Goal: Check status: Check status

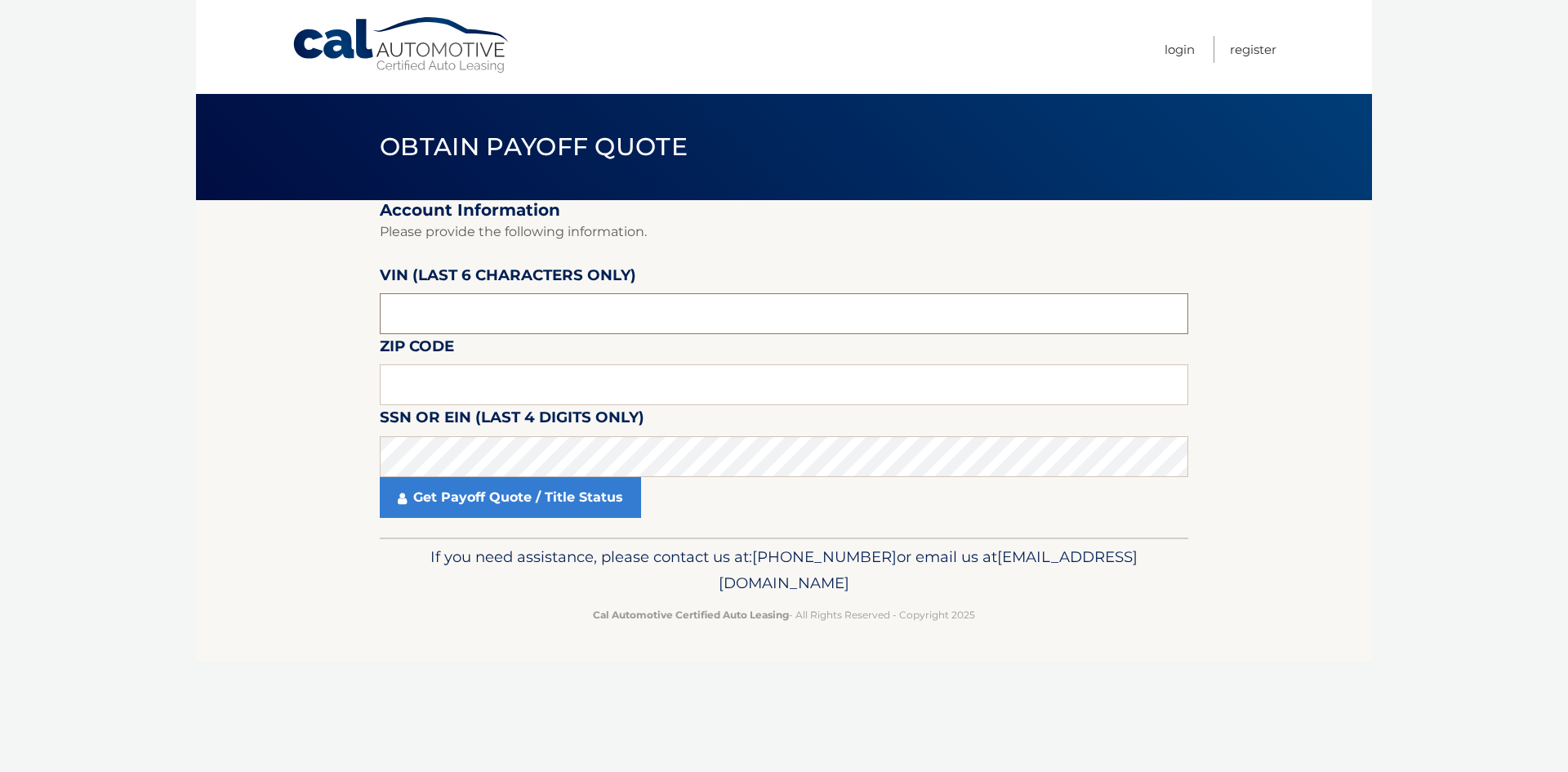
drag, startPoint x: 458, startPoint y: 317, endPoint x: 386, endPoint y: 322, distance: 72.2
click at [457, 317] on input "text" at bounding box center [784, 313] width 809 height 41
type input "153349"
click at [410, 381] on input "text" at bounding box center [784, 384] width 809 height 41
type input "10590"
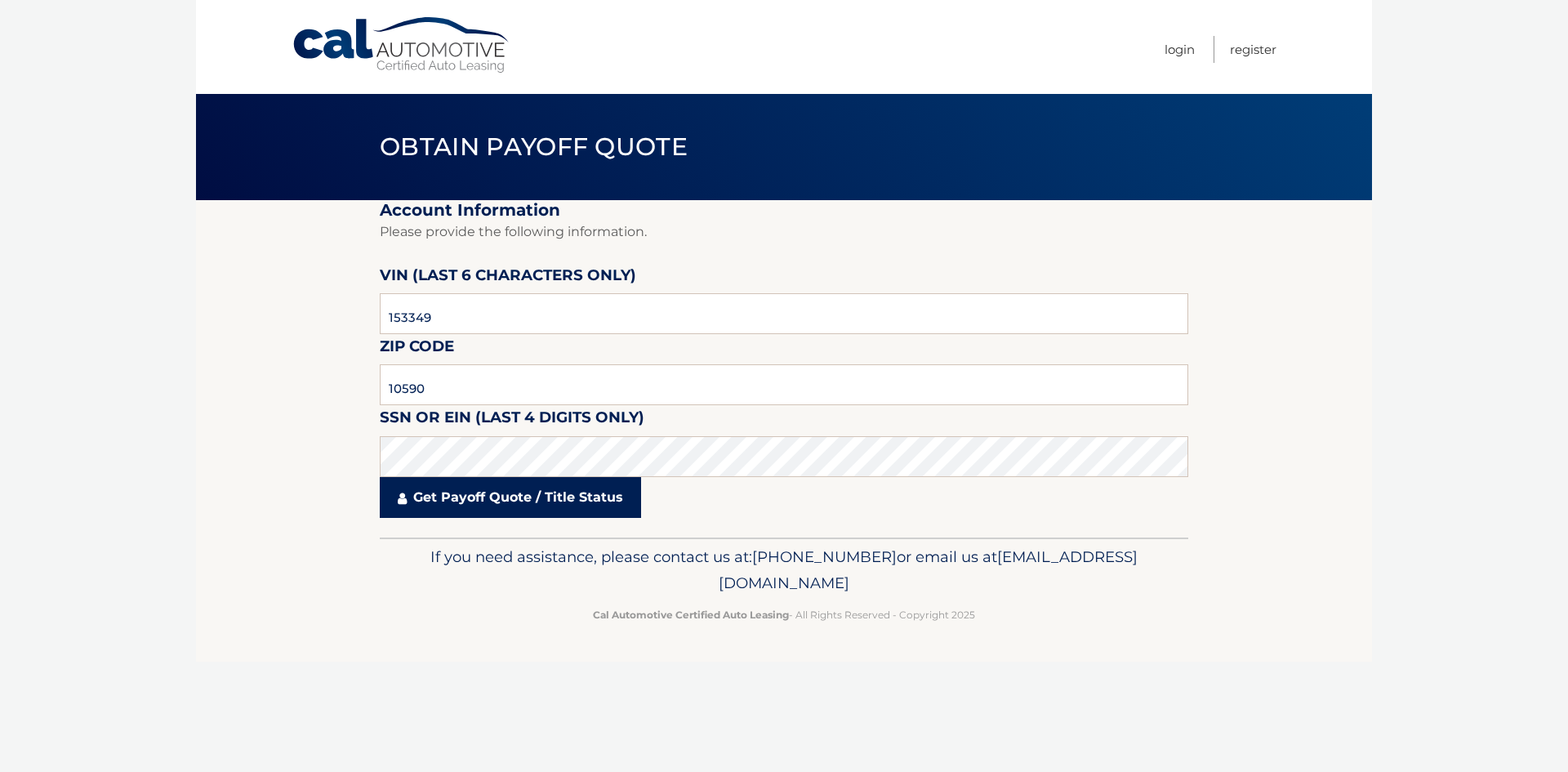
click at [510, 510] on link "Get Payoff Quote / Title Status" at bounding box center [510, 497] width 262 height 41
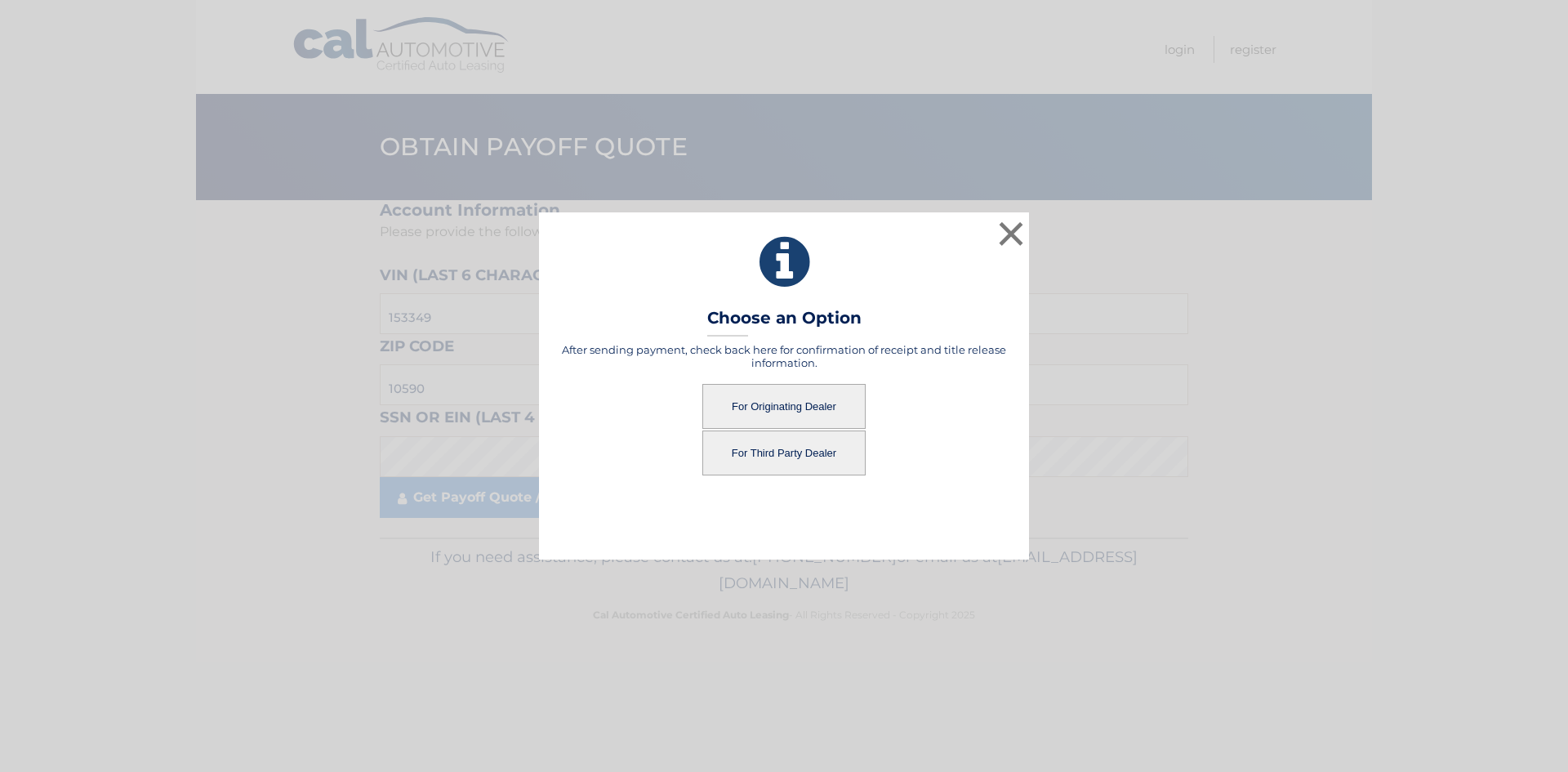
click at [753, 406] on button "For Originating Dealer" at bounding box center [784, 406] width 164 height 45
click at [769, 406] on button "For Originating Dealer" at bounding box center [784, 406] width 164 height 45
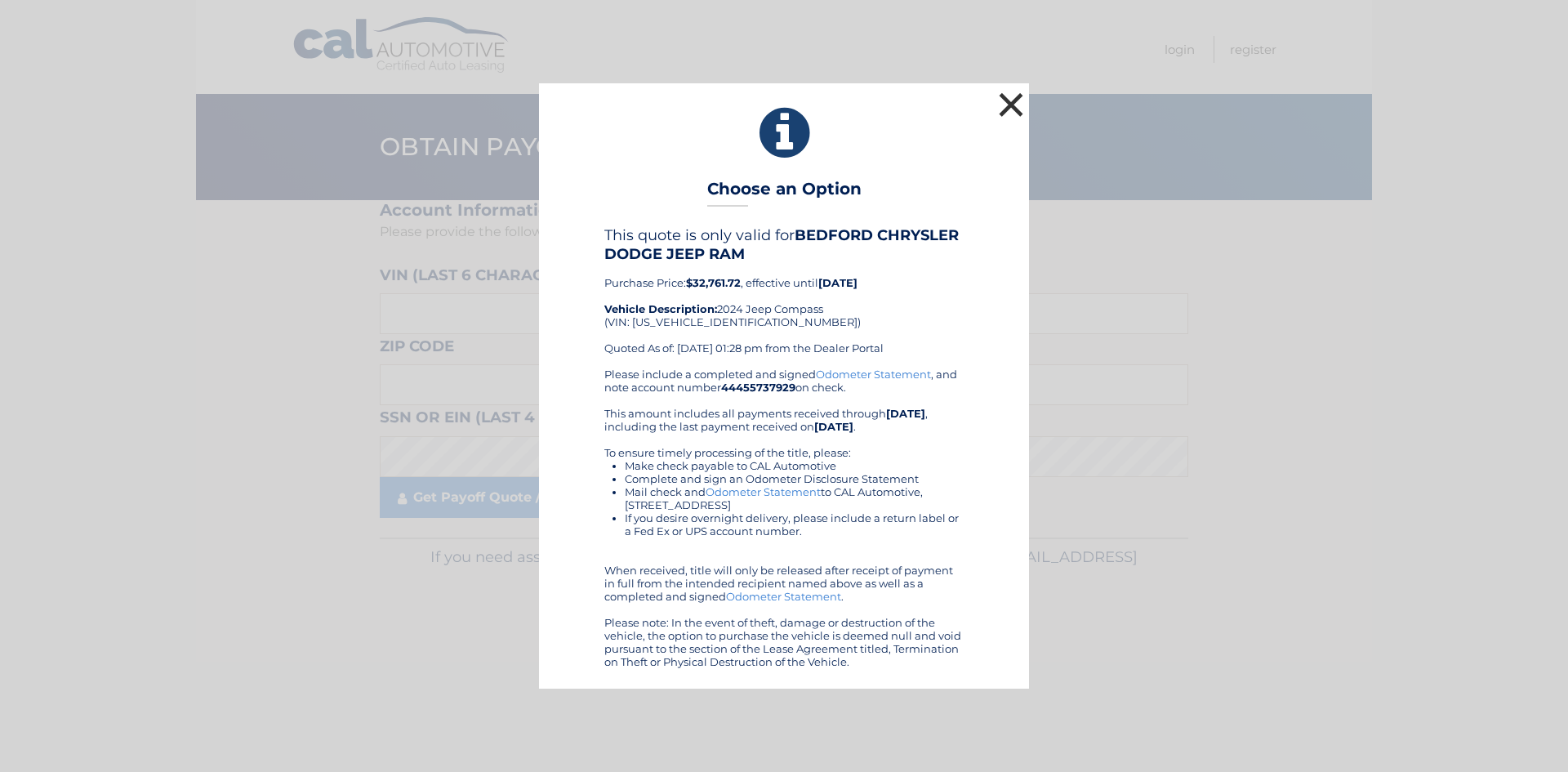
click at [1005, 109] on button "×" at bounding box center [1010, 104] width 32 height 32
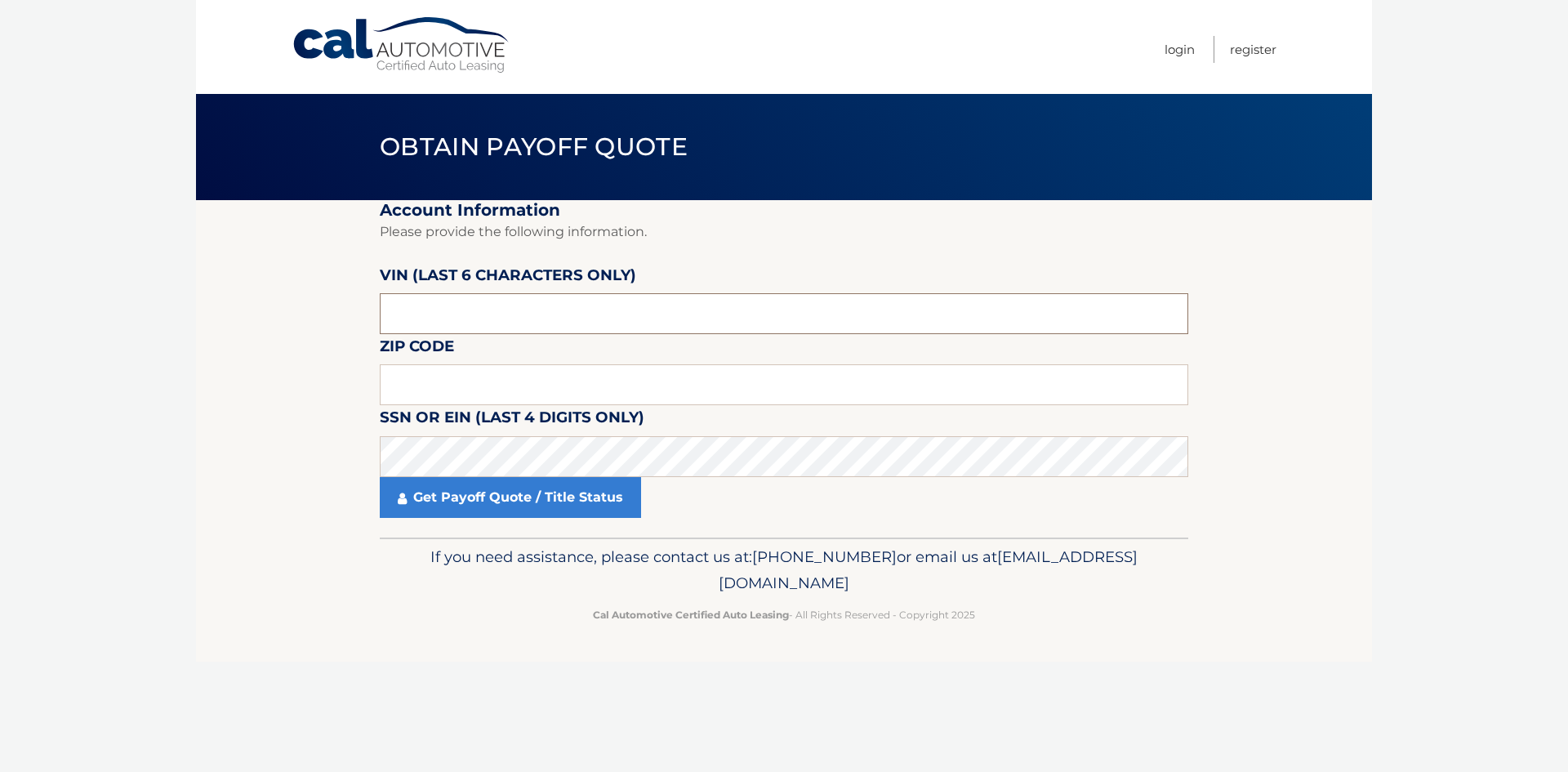
drag, startPoint x: 484, startPoint y: 311, endPoint x: 313, endPoint y: 324, distance: 171.5
click at [315, 323] on section "Account Information Please provide the following information. [PERSON_NAME] (la…" at bounding box center [784, 369] width 1176 height 337
type input "541214"
drag, startPoint x: 407, startPoint y: 378, endPoint x: 212, endPoint y: 354, distance: 196.5
click at [407, 378] on input "text" at bounding box center [784, 384] width 809 height 41
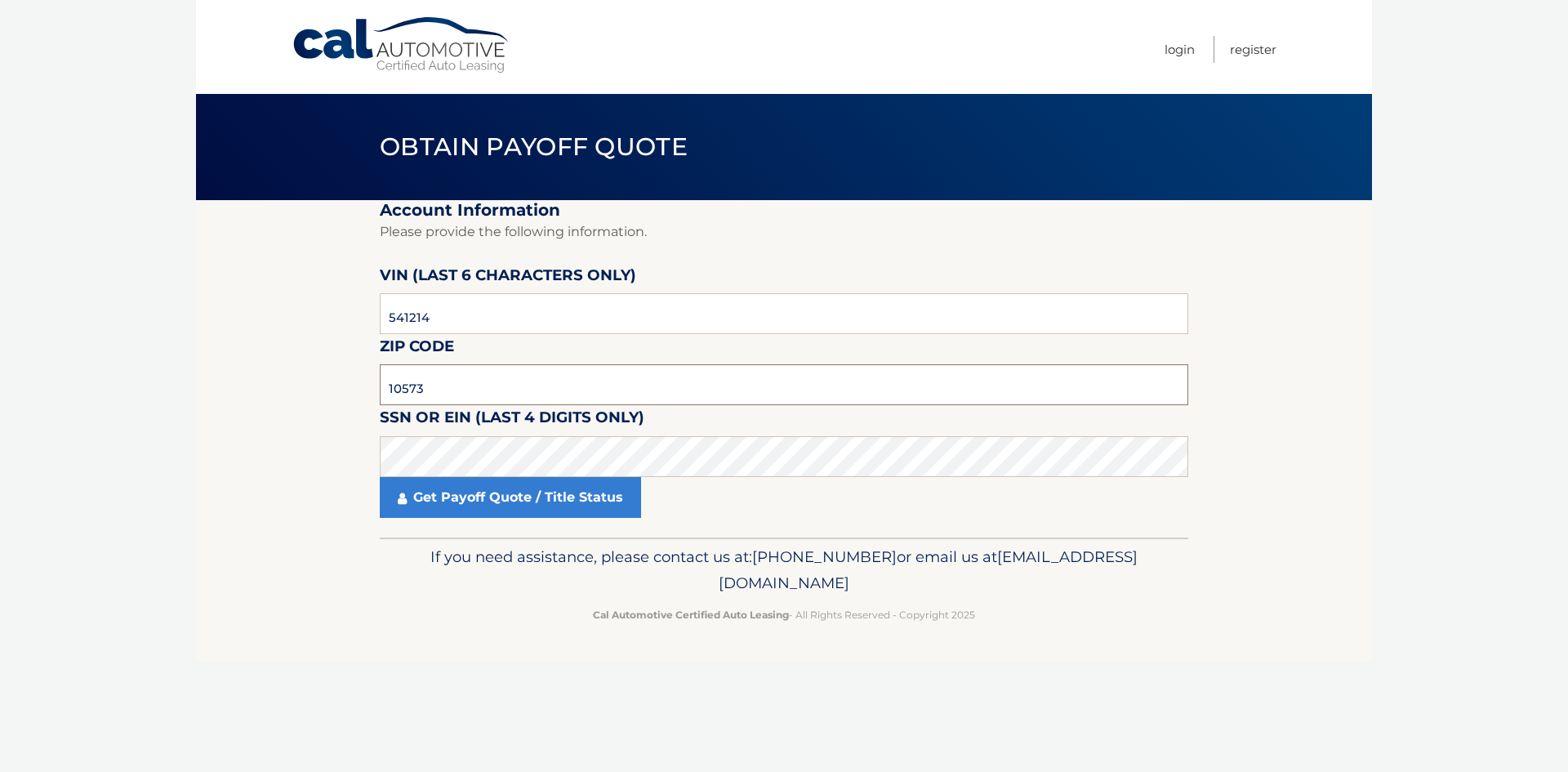
type input "10573"
click at [474, 492] on link "Get Payoff Quote / Title Status" at bounding box center [510, 497] width 262 height 41
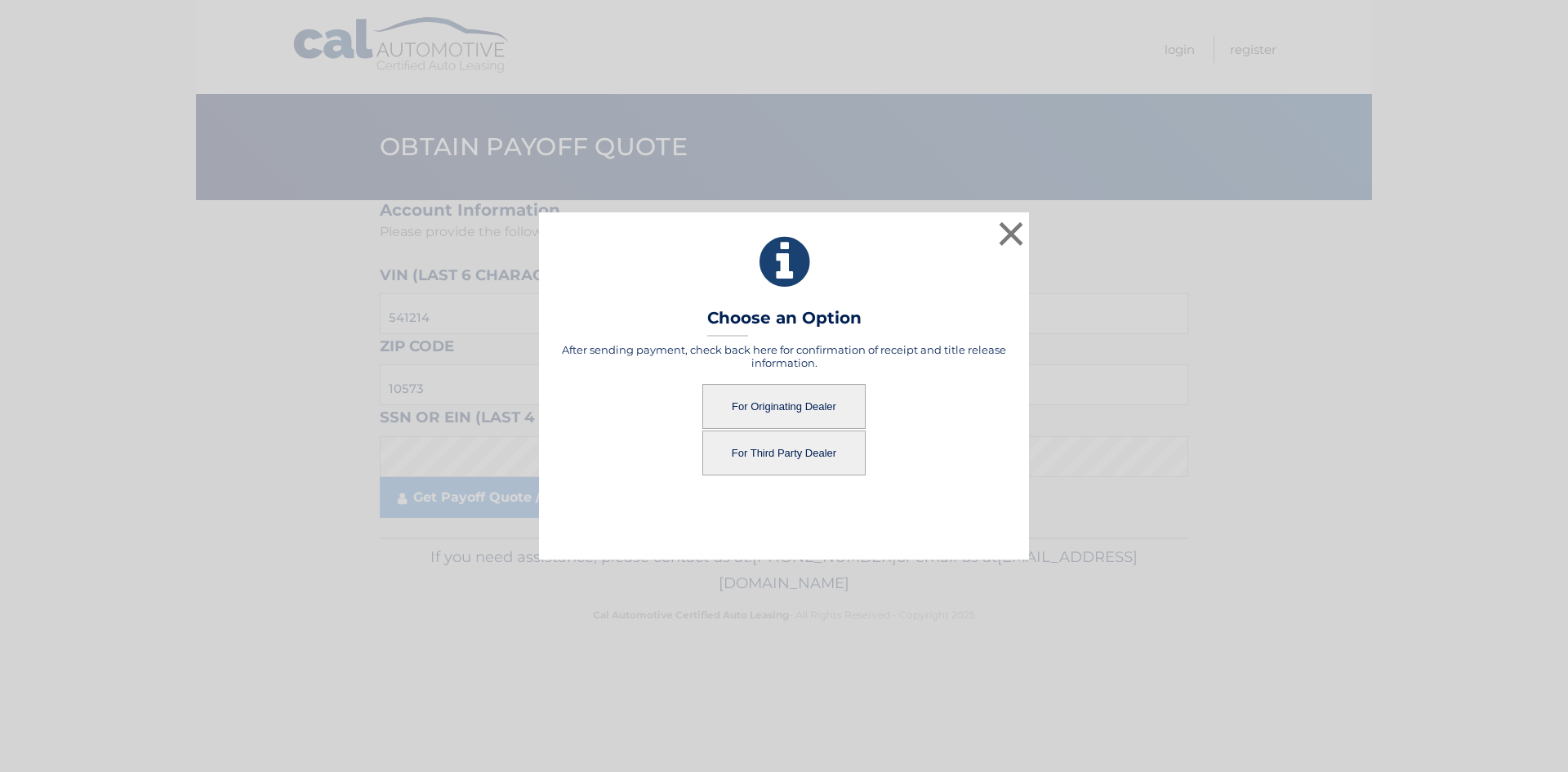
click at [831, 406] on button "For Originating Dealer" at bounding box center [784, 406] width 164 height 45
click at [795, 392] on button "For Originating Dealer" at bounding box center [784, 406] width 164 height 45
